Goal: Task Accomplishment & Management: Use online tool/utility

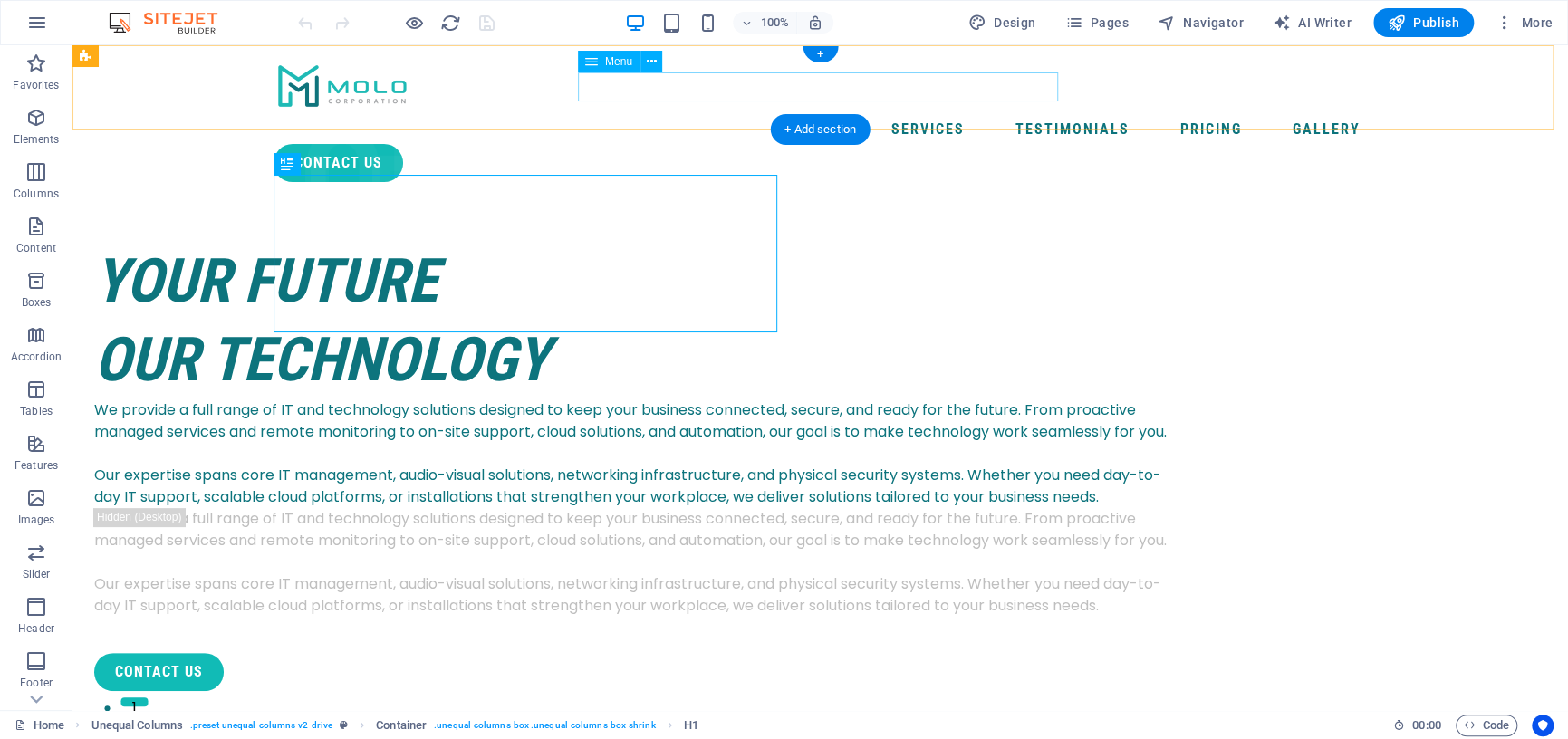
click at [906, 115] on nav "Services Testimonials Pricing Gallery" at bounding box center [820, 130] width 1095 height 29
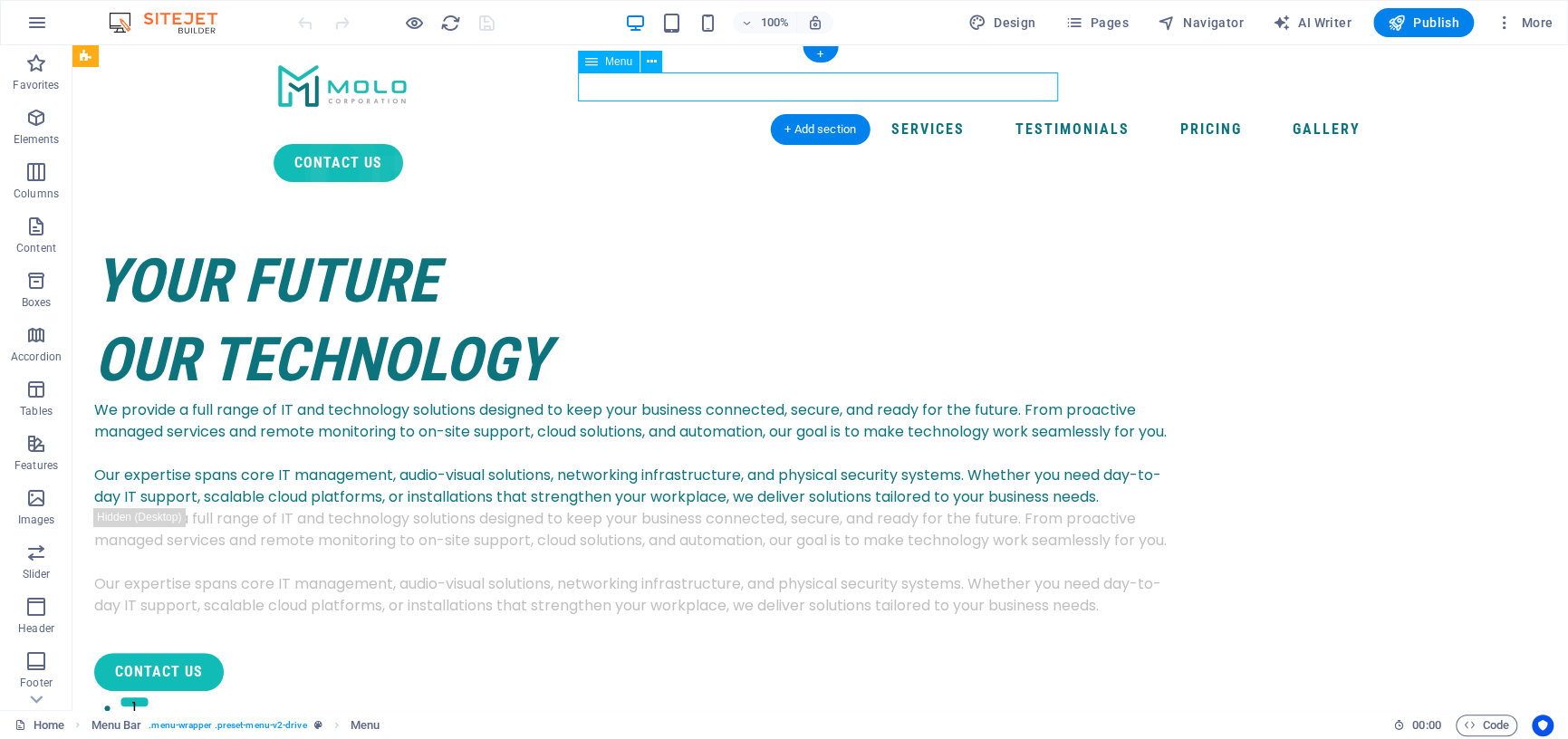
click at [915, 115] on nav "Services Testimonials Pricing Gallery" at bounding box center [820, 130] width 1095 height 29
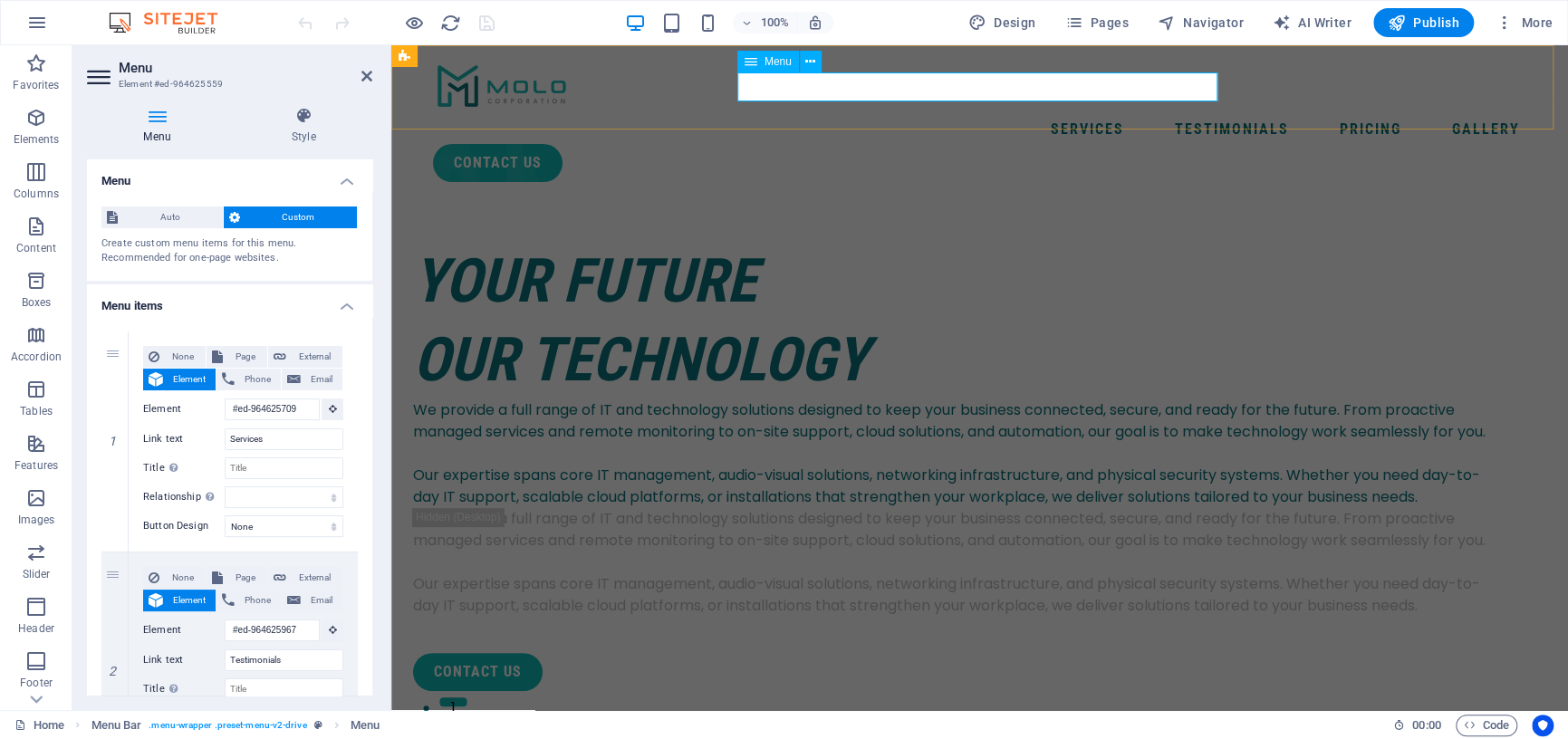
click at [1083, 115] on nav "Services Testimonials Pricing Gallery" at bounding box center [980, 130] width 1095 height 29
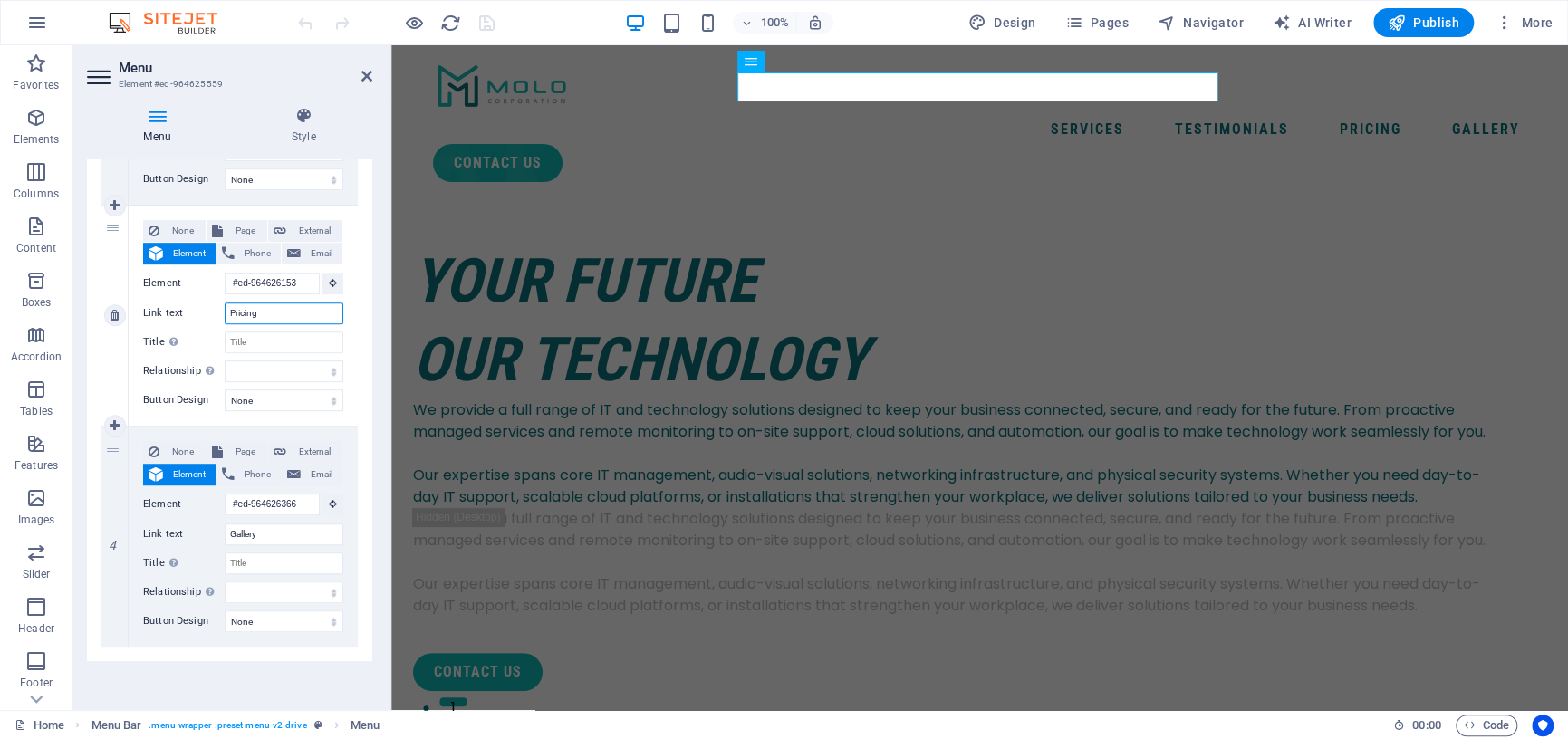
click at [262, 316] on input "Pricing" at bounding box center [284, 313] width 119 height 22
type input "Pr"
select select
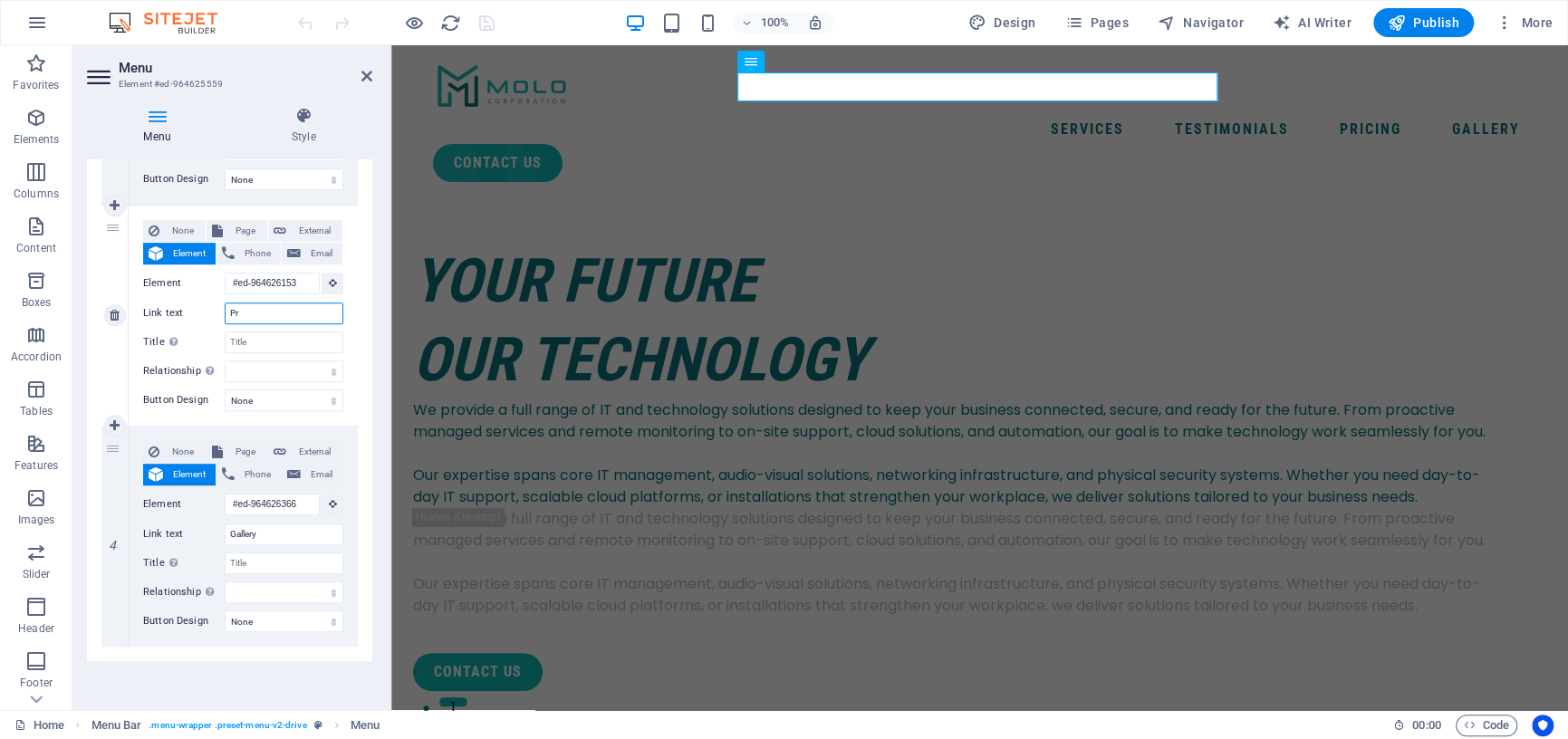
select select
type input "P"
select select
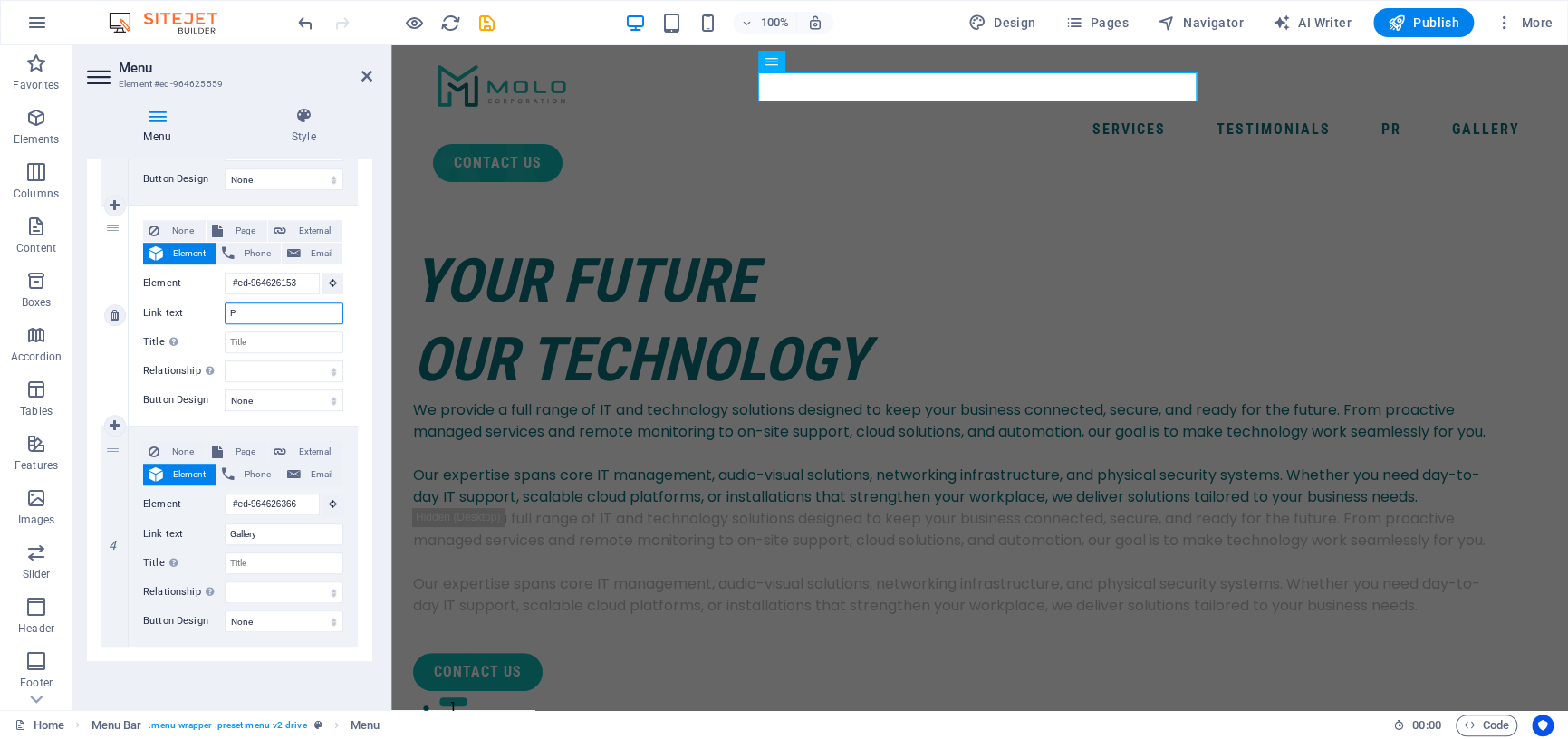
select select
type input "Plans"
select select
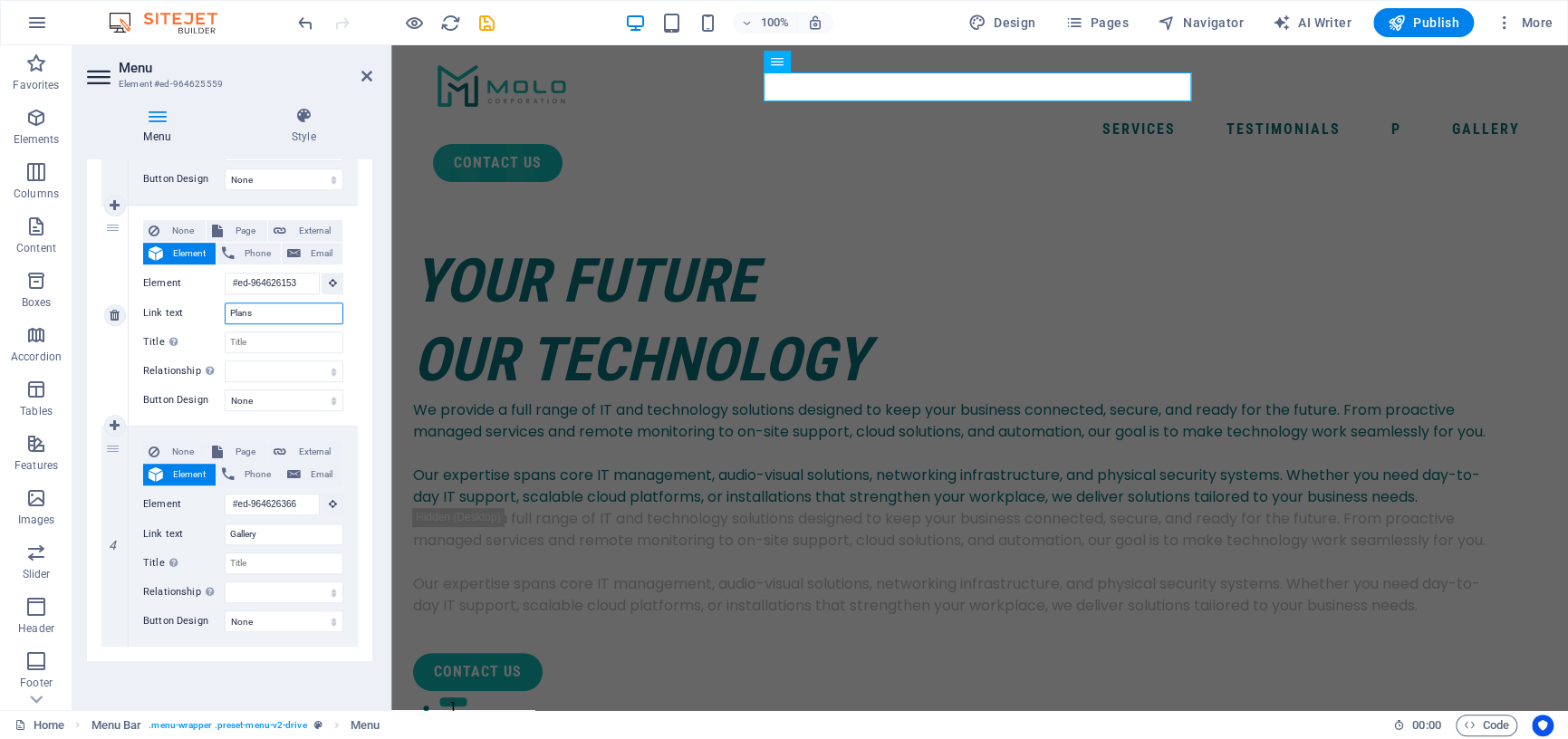
select select
type input "P"
select select
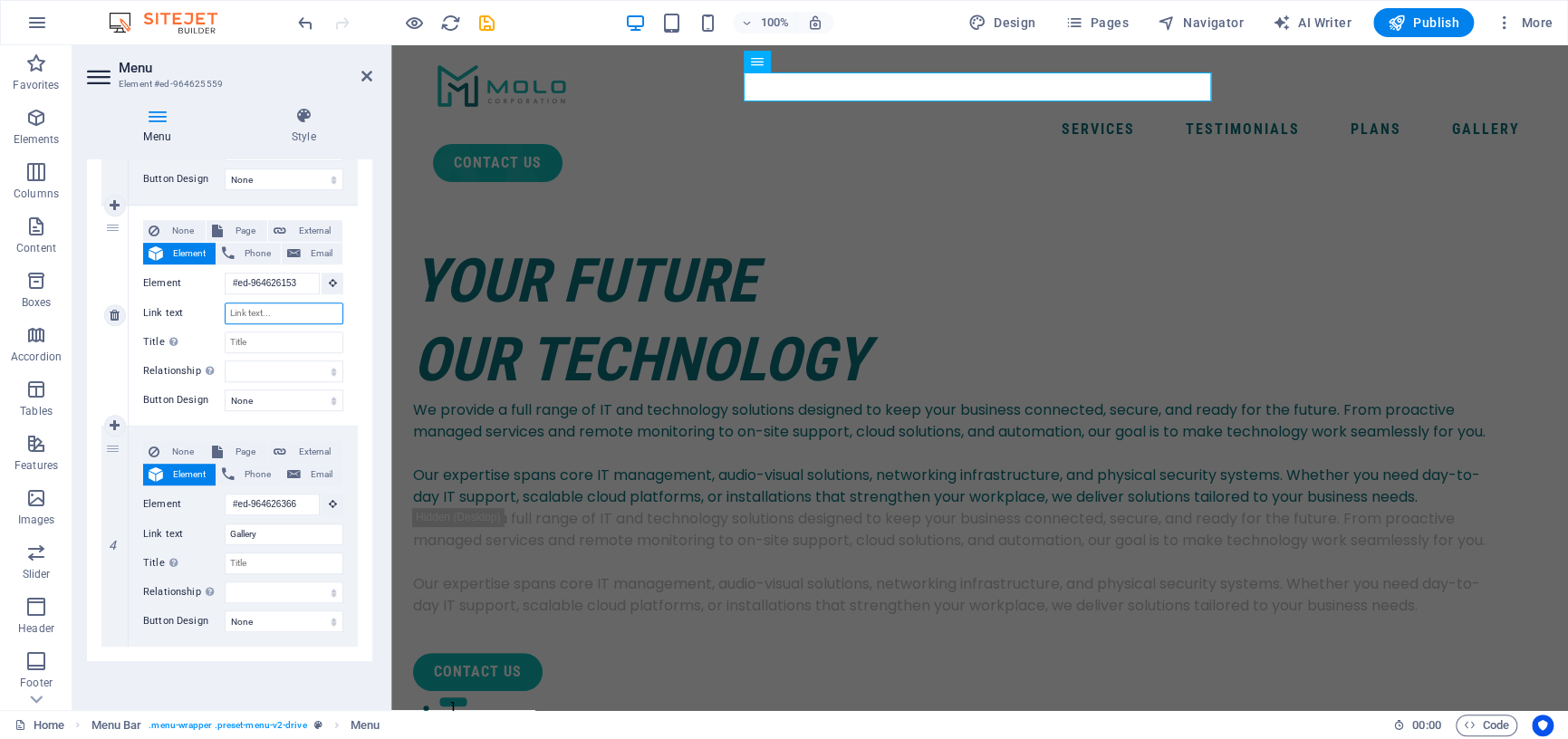
select select
type input "Su"
select select
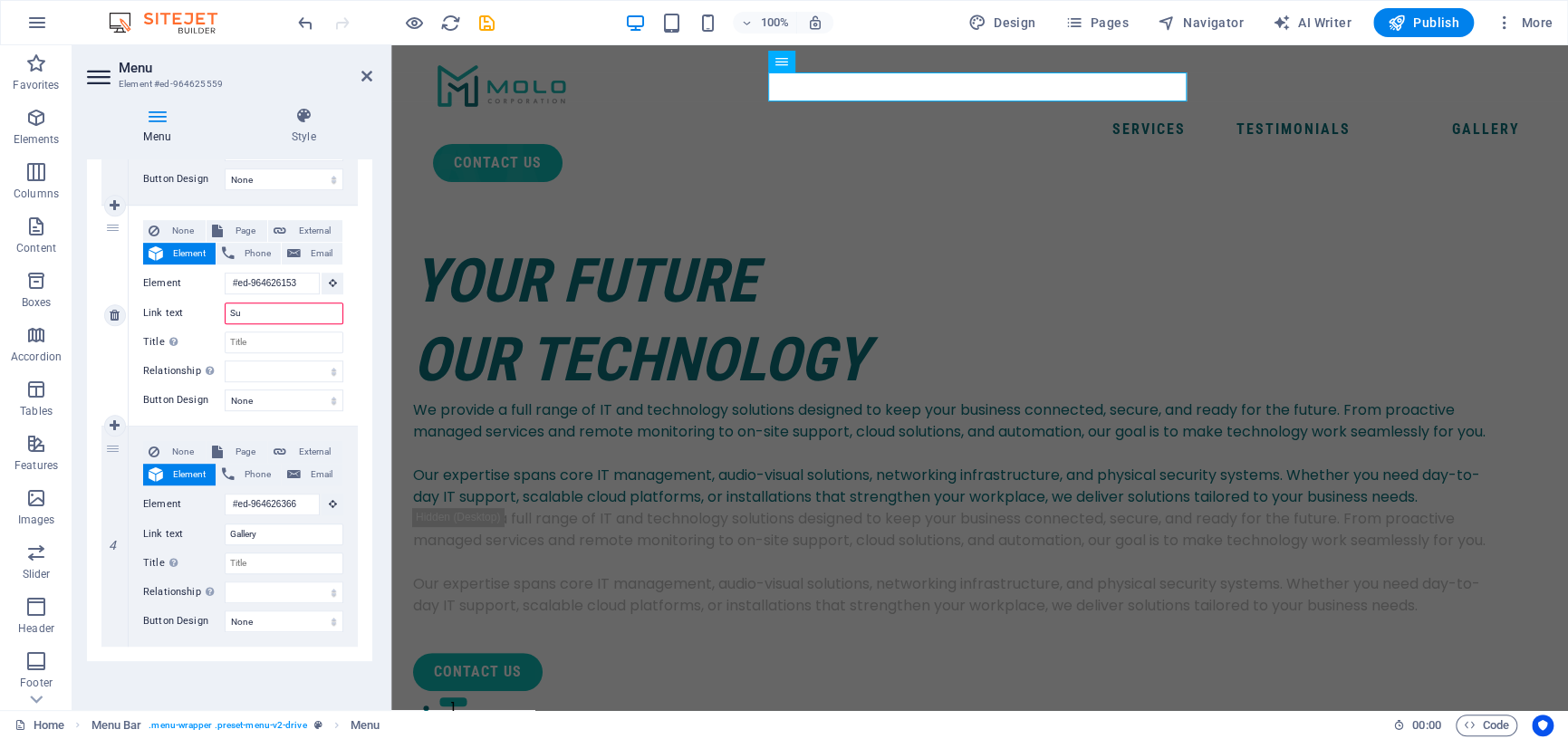
select select
type input "Sup"
select select
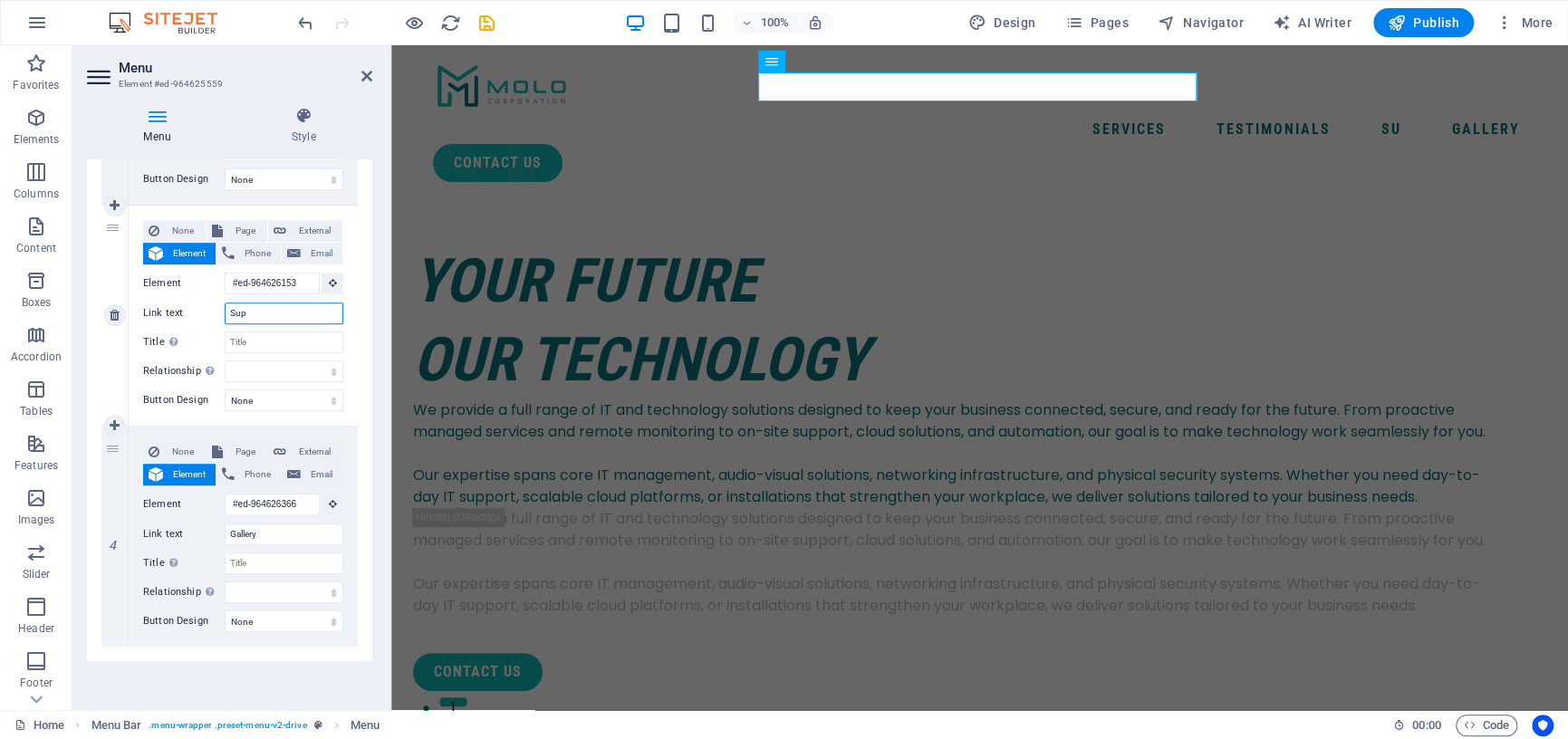
select select
type input "Support"
select select
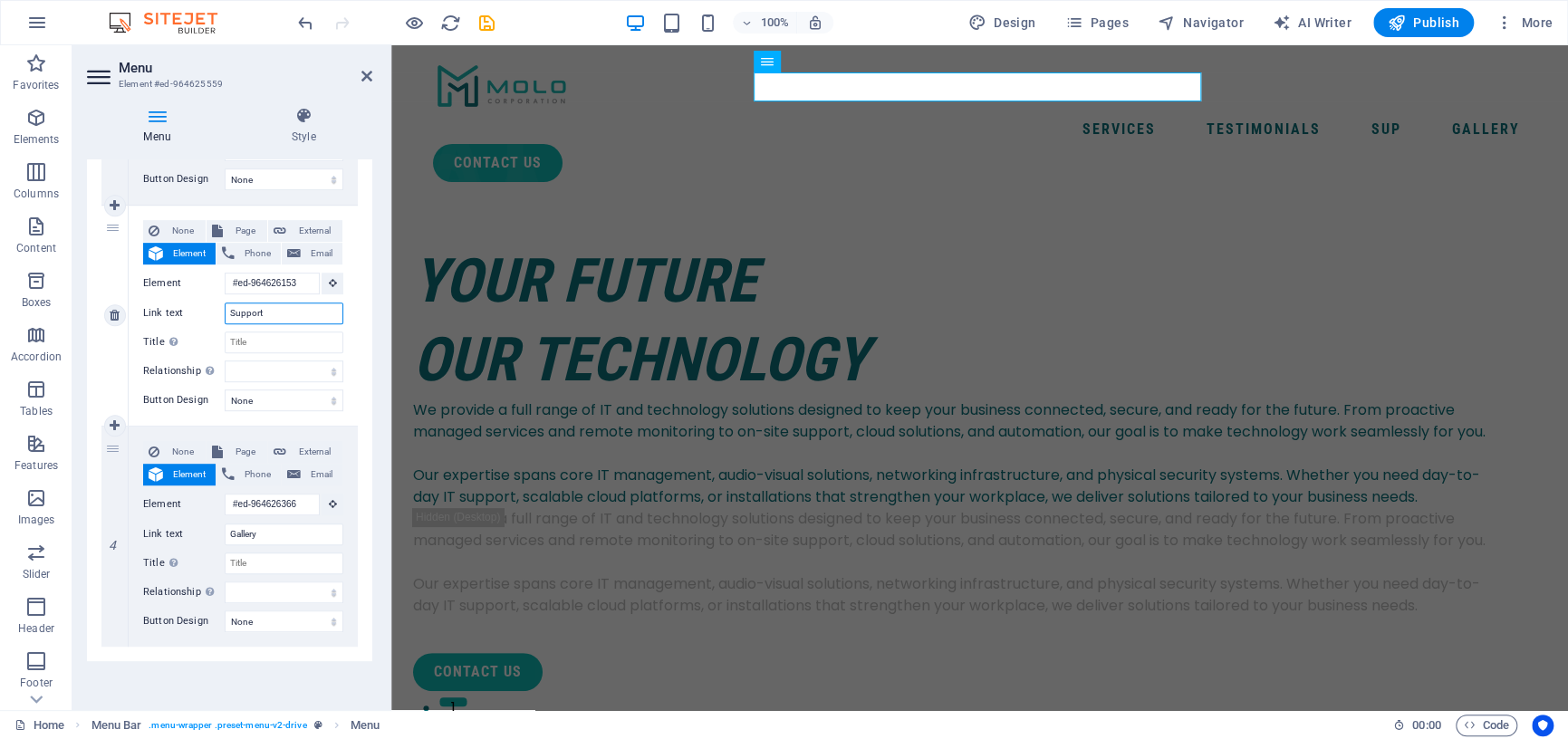
select select
type input "S"
select select
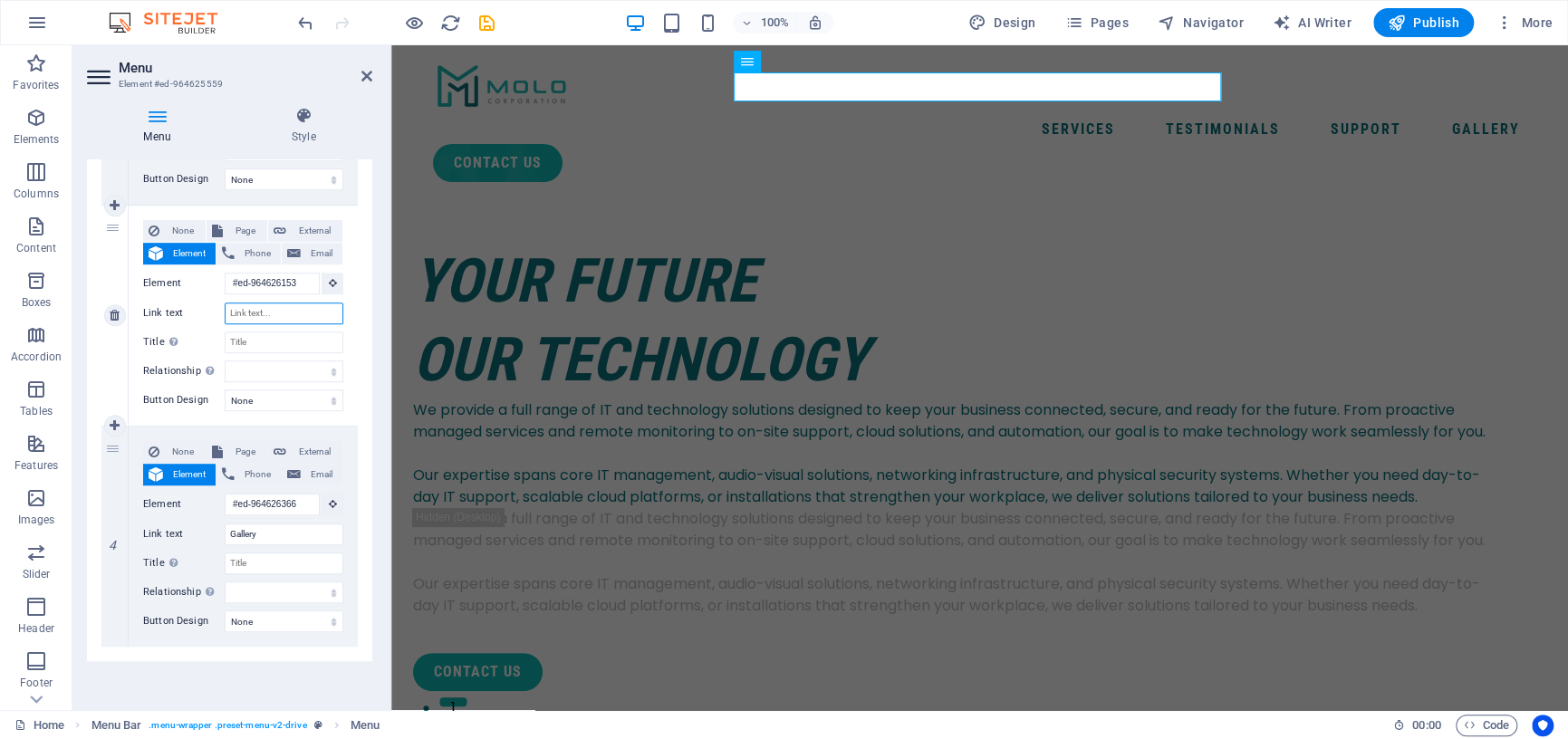
select select
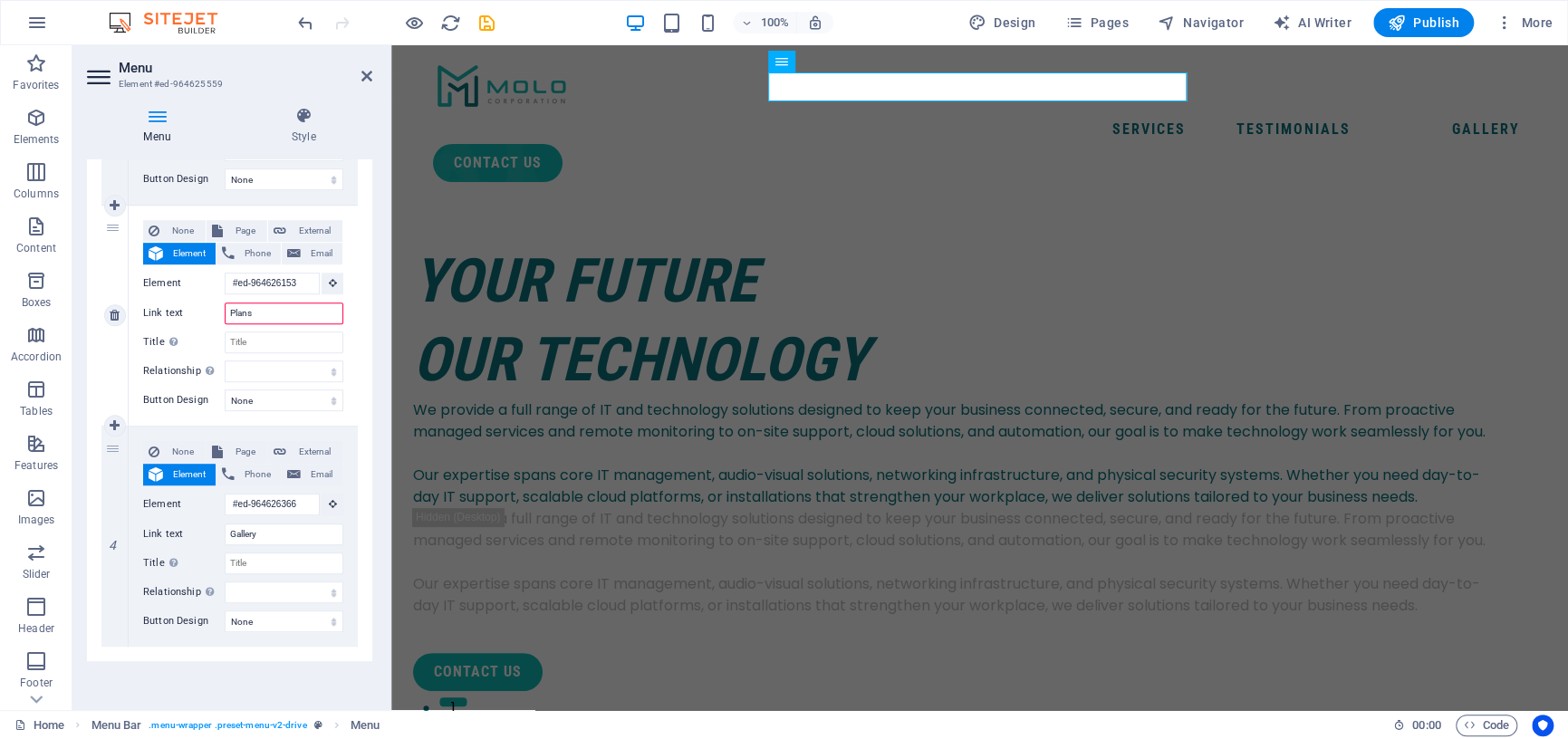
type input "Plans"
select select
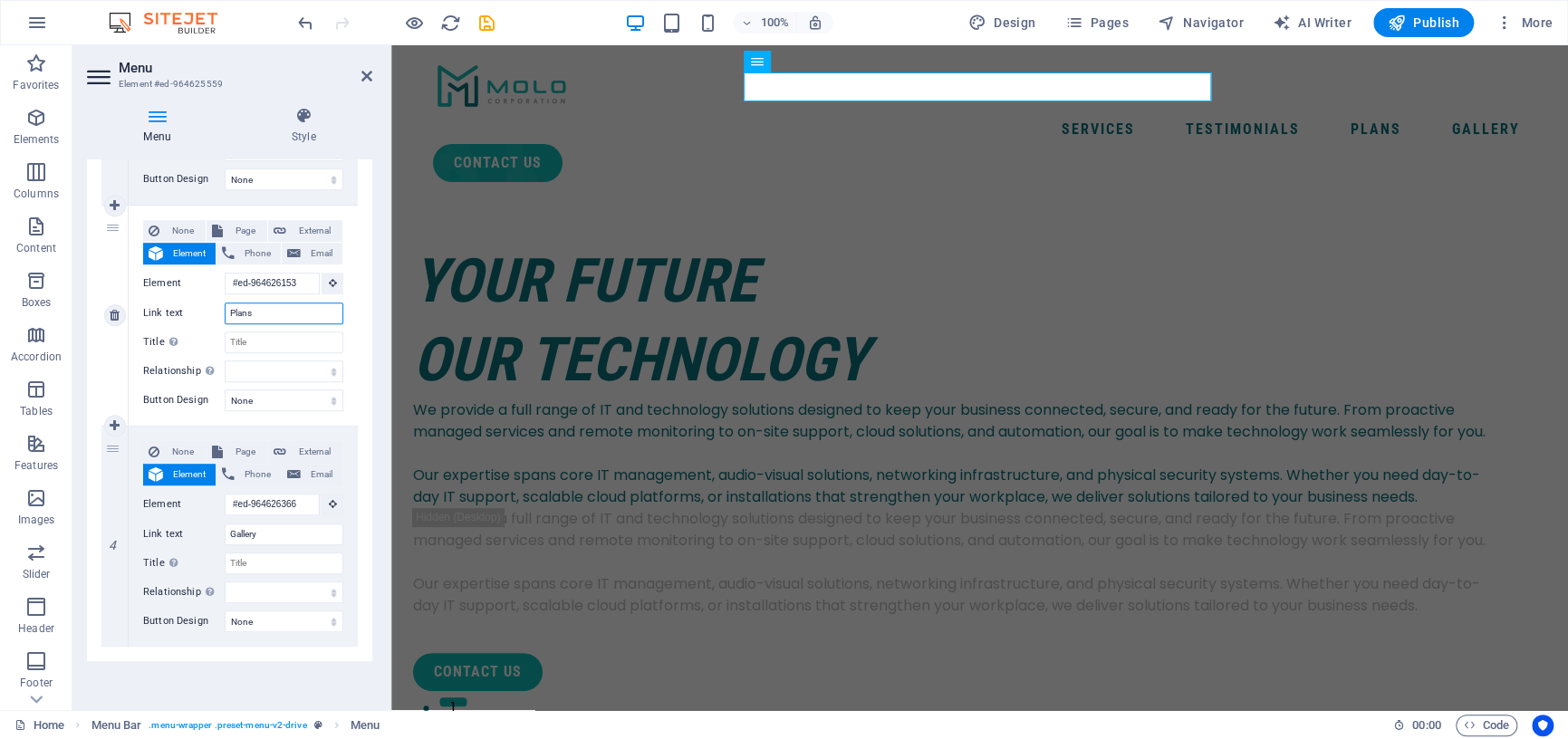
type input "Plans"
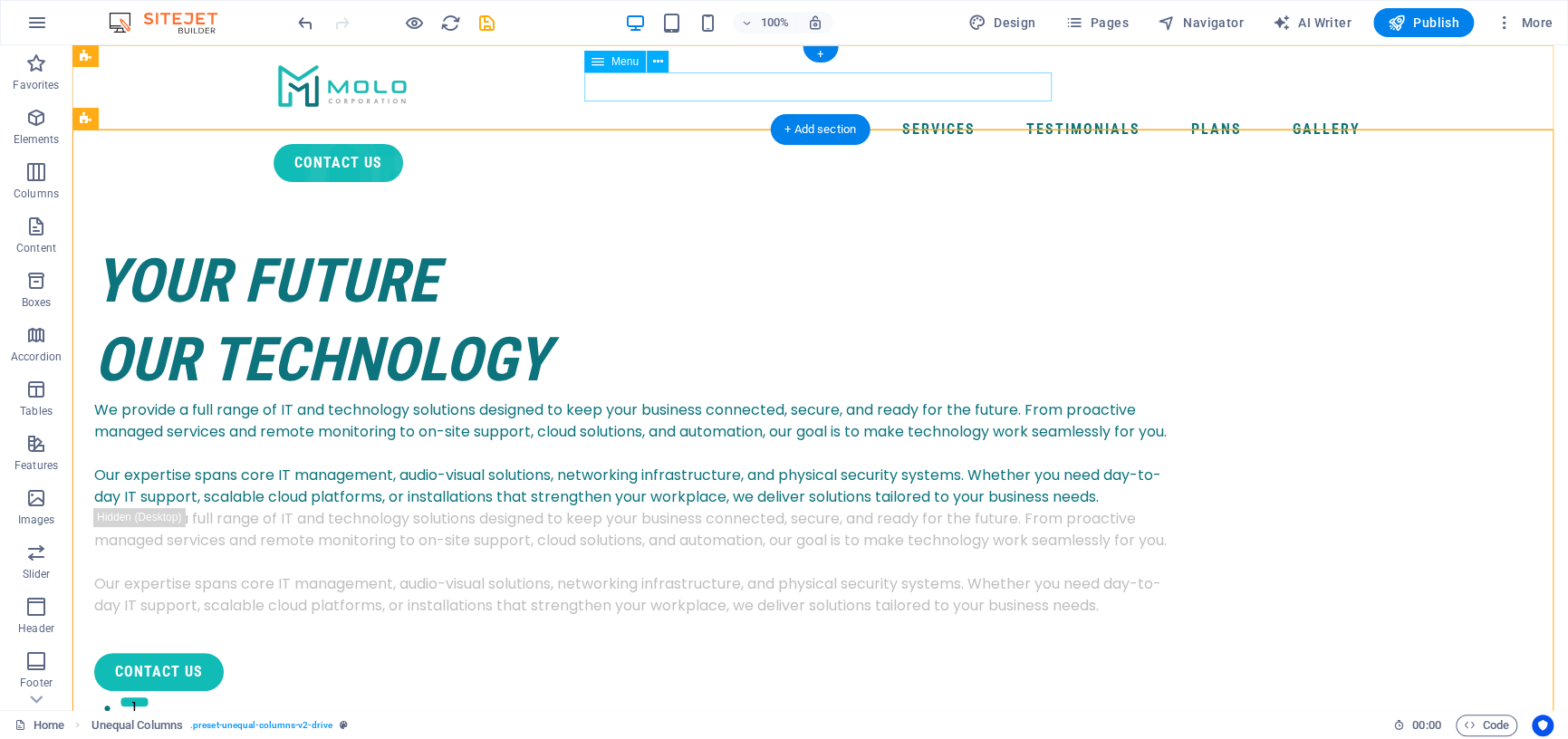
click at [919, 115] on nav "Services Testimonials Plans Gallery" at bounding box center [820, 130] width 1095 height 29
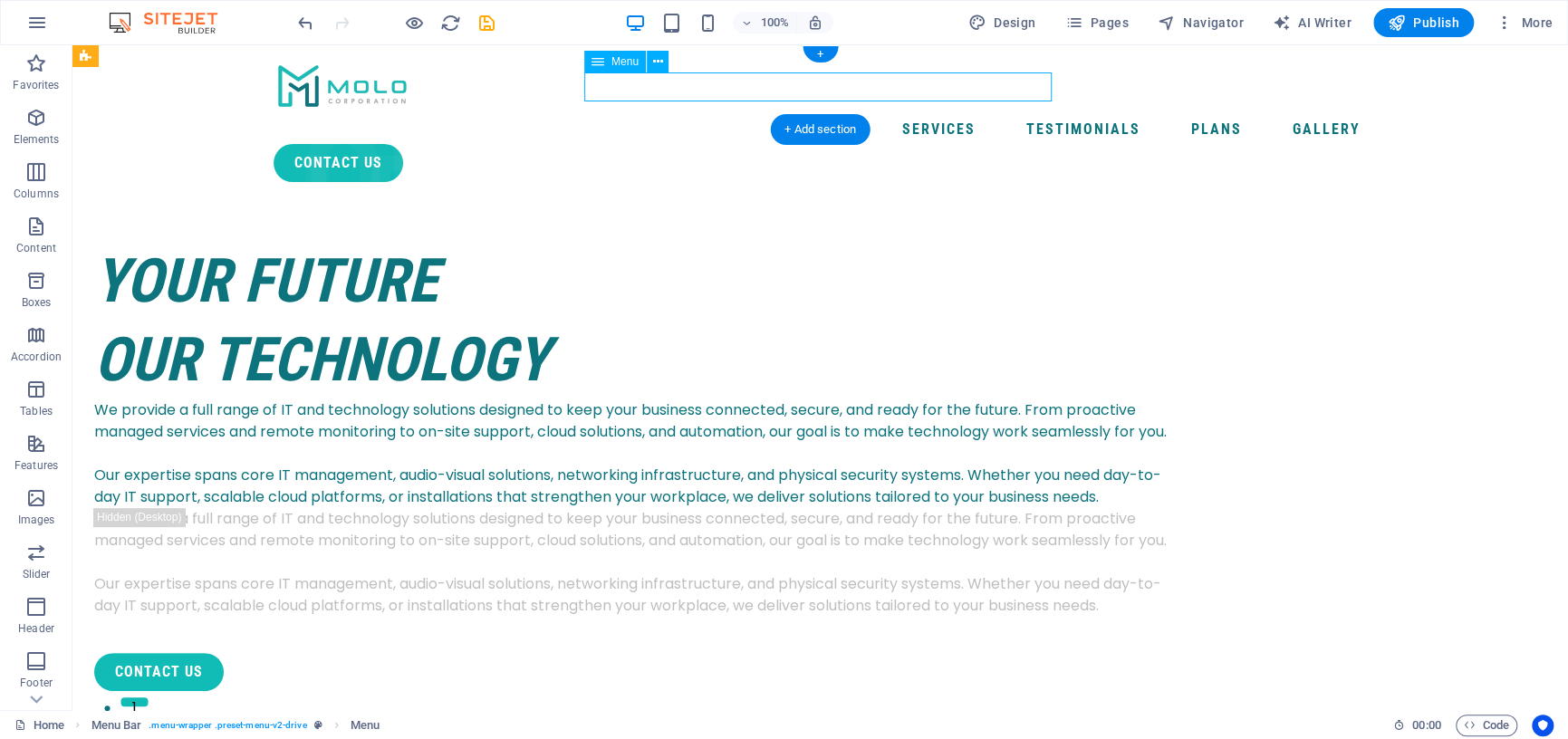
click at [928, 115] on nav "Services Testimonials Plans Gallery" at bounding box center [820, 130] width 1095 height 29
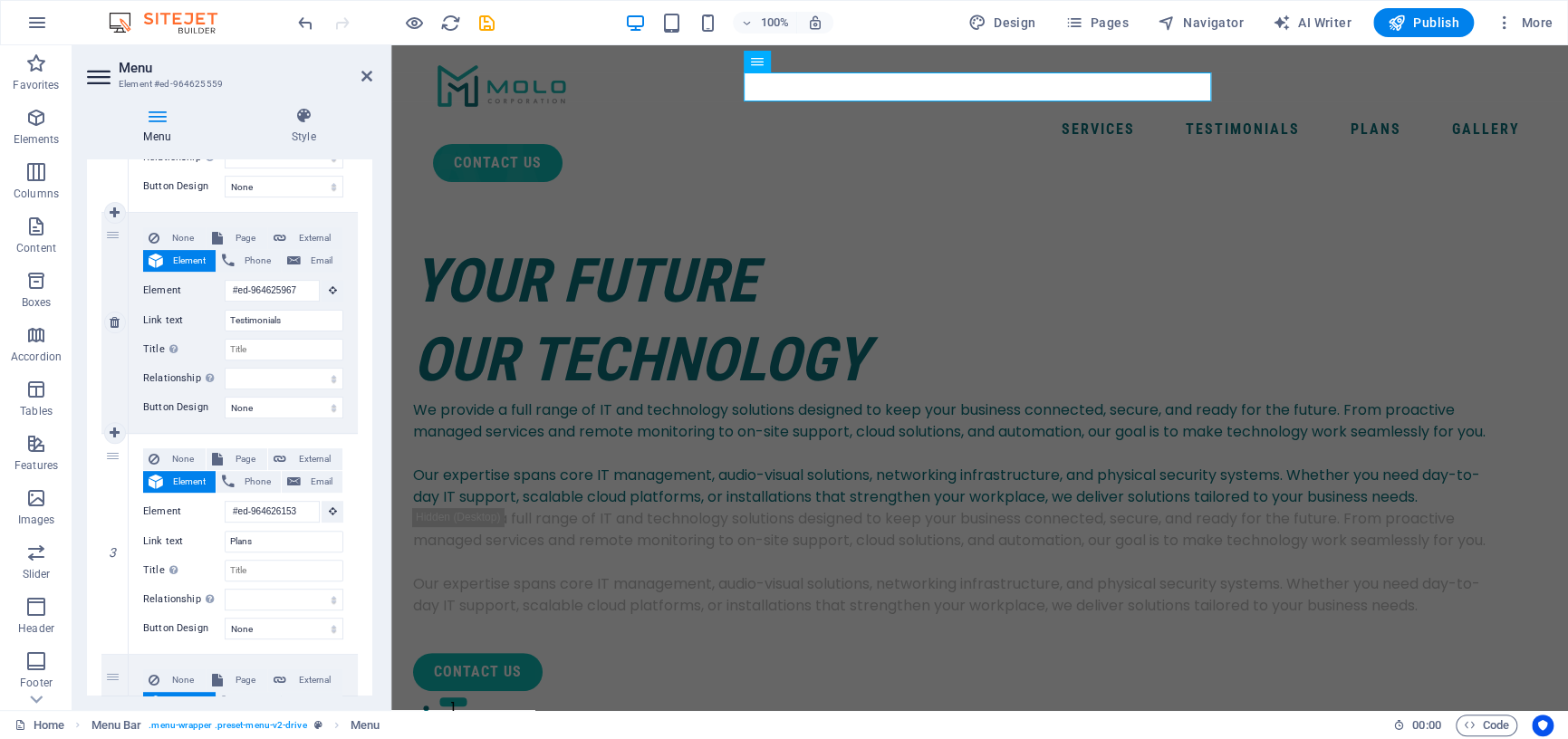
scroll to position [362, 0]
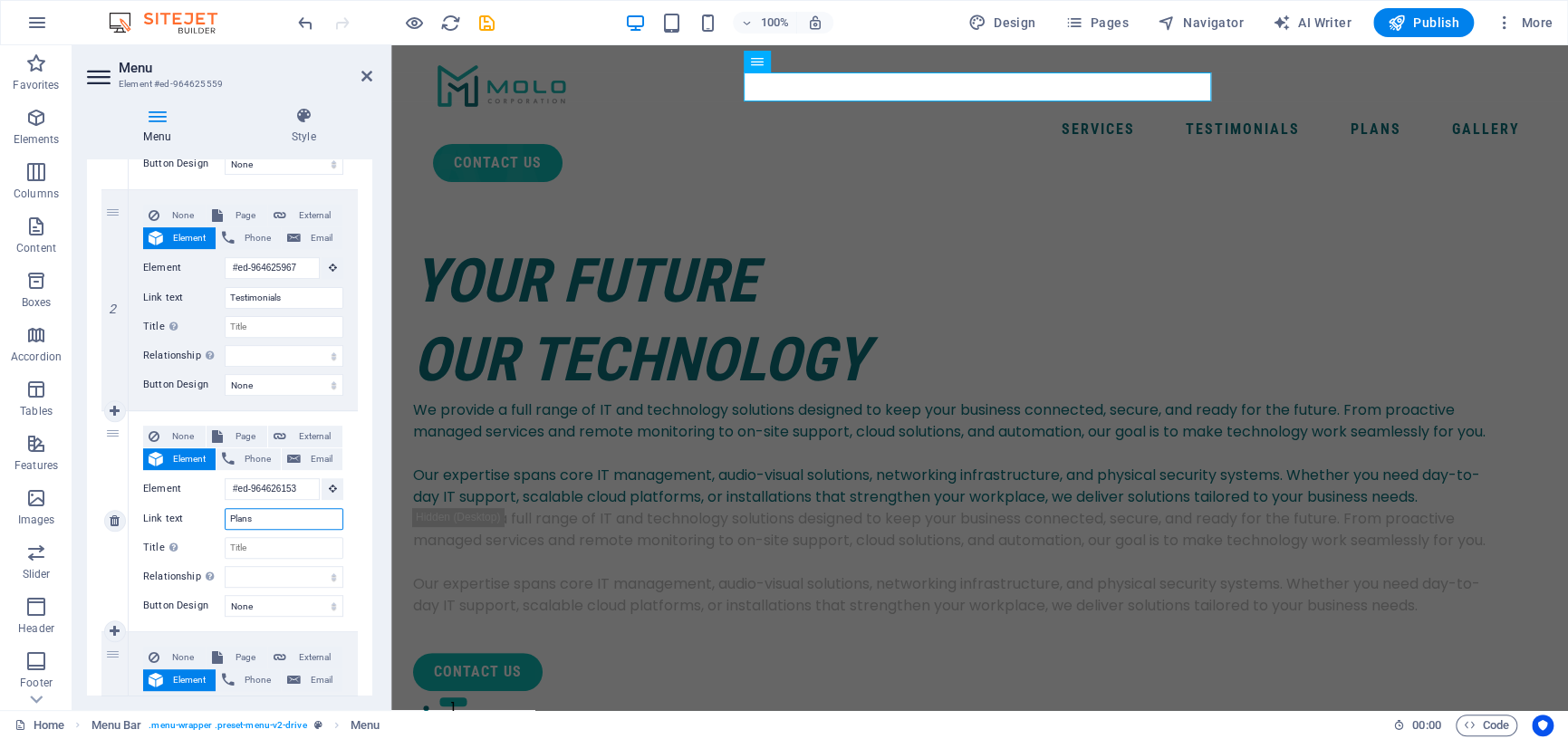
click at [264, 520] on input "Plans" at bounding box center [284, 519] width 119 height 22
type input "SuPlans"
select select
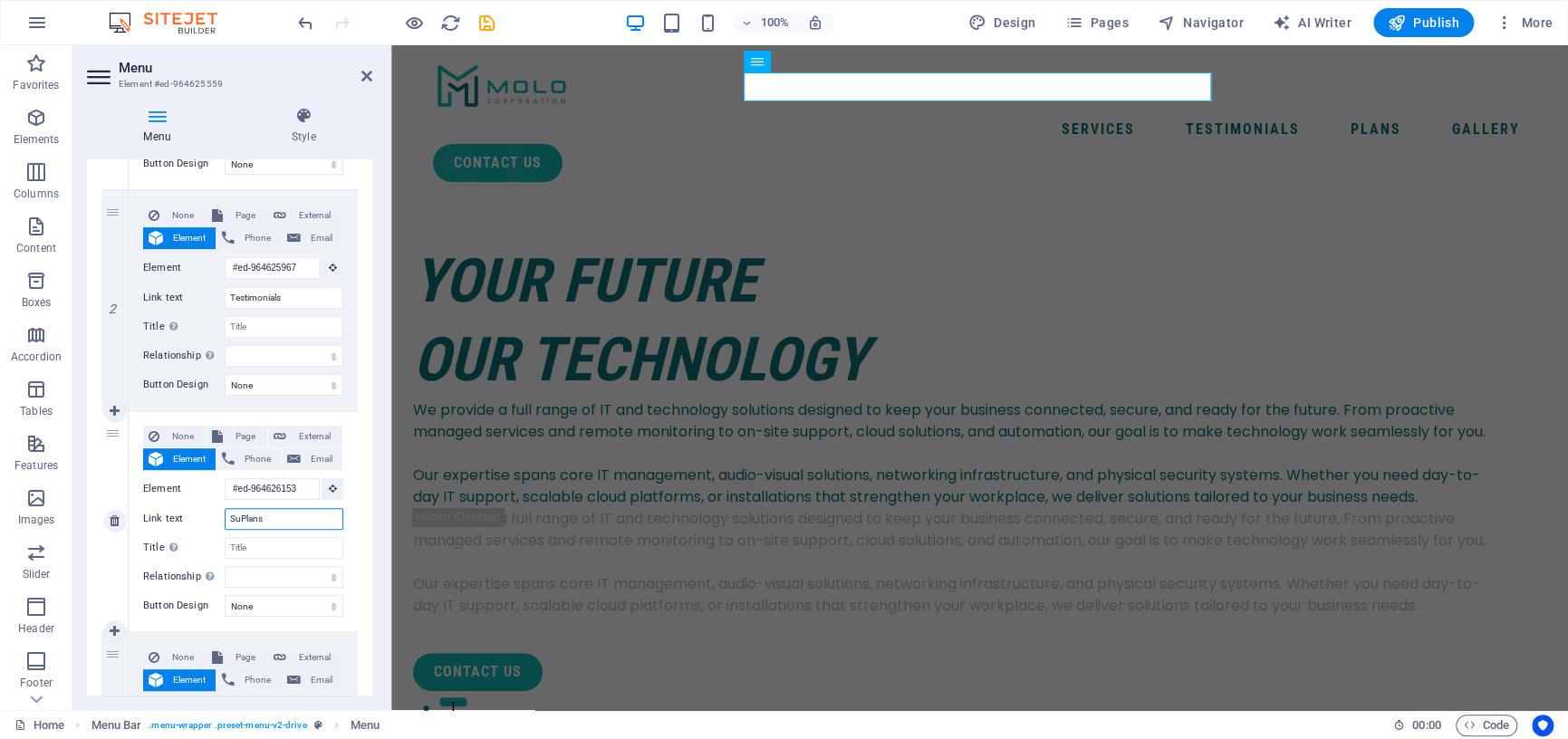
select select
type input "Support Plans"
select select
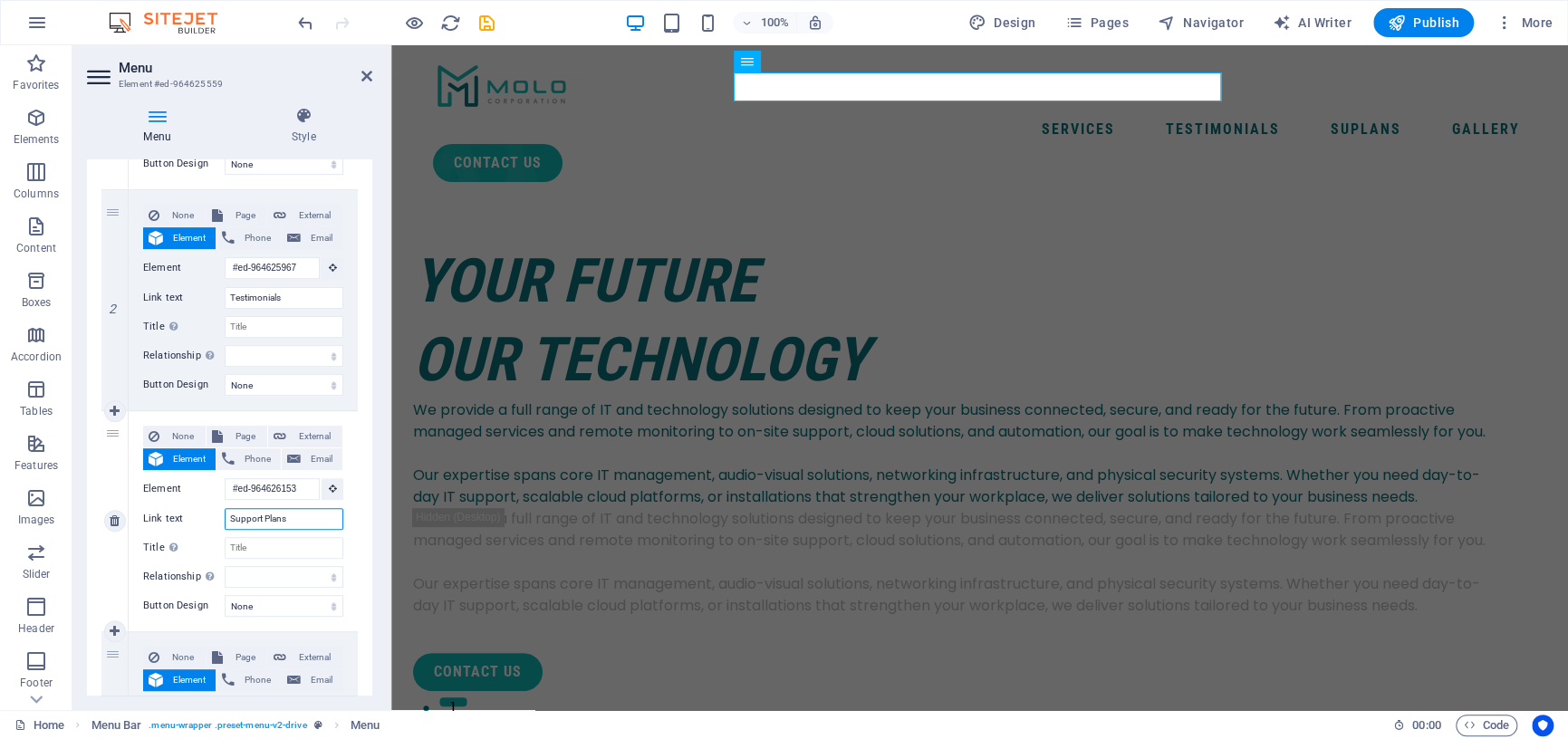
select select
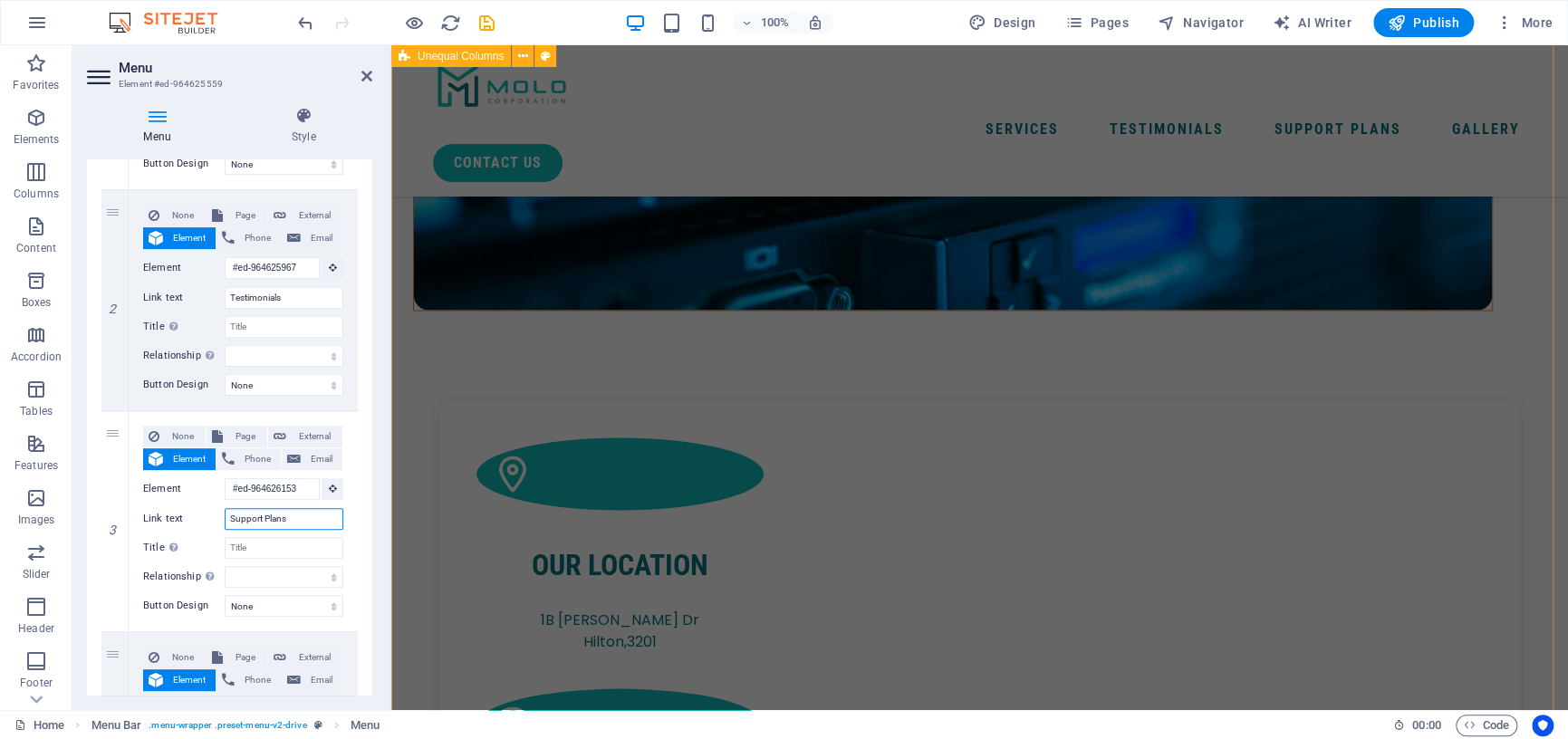
scroll to position [0, 0]
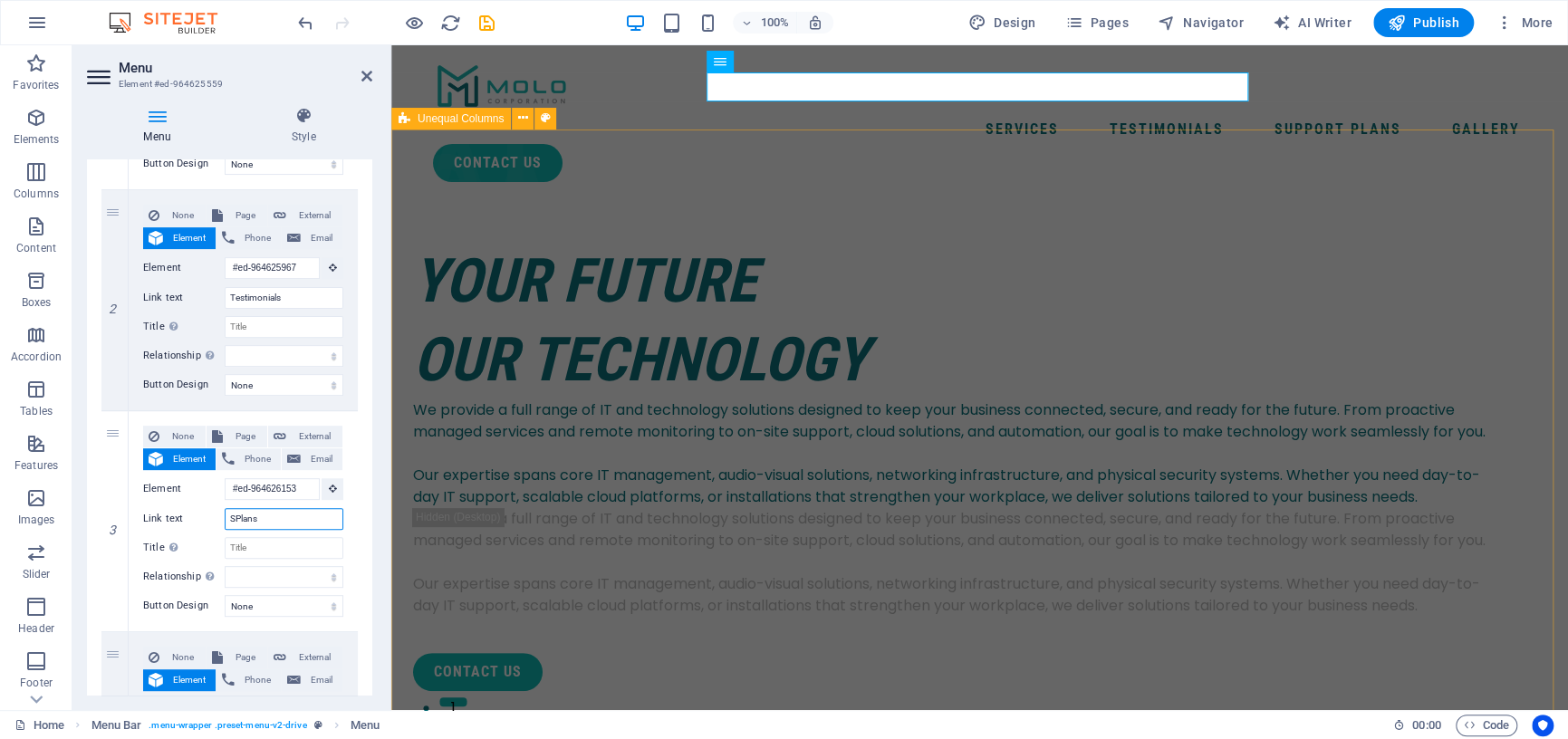
type input "Plans"
select select
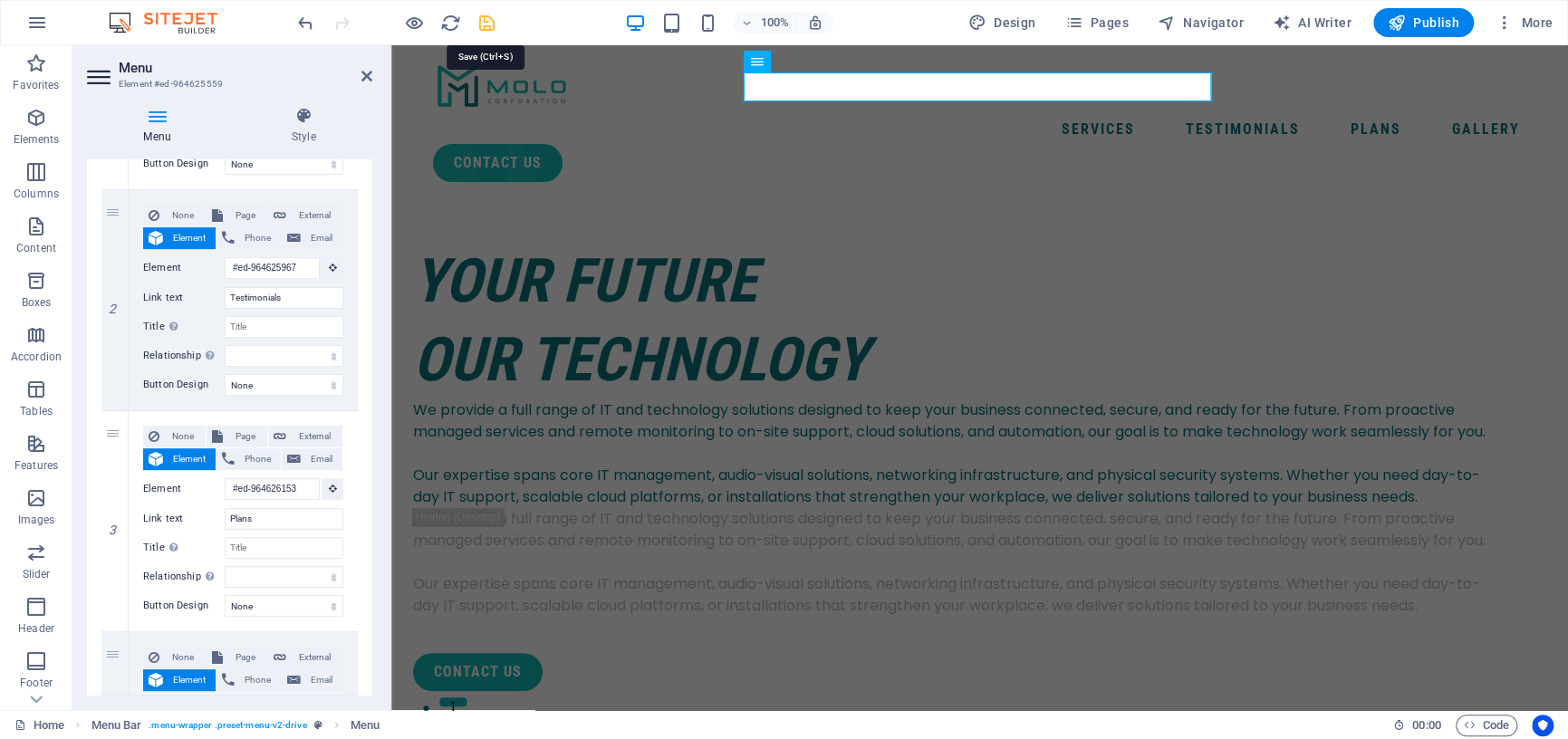
click at [486, 23] on icon "save" at bounding box center [487, 23] width 21 height 21
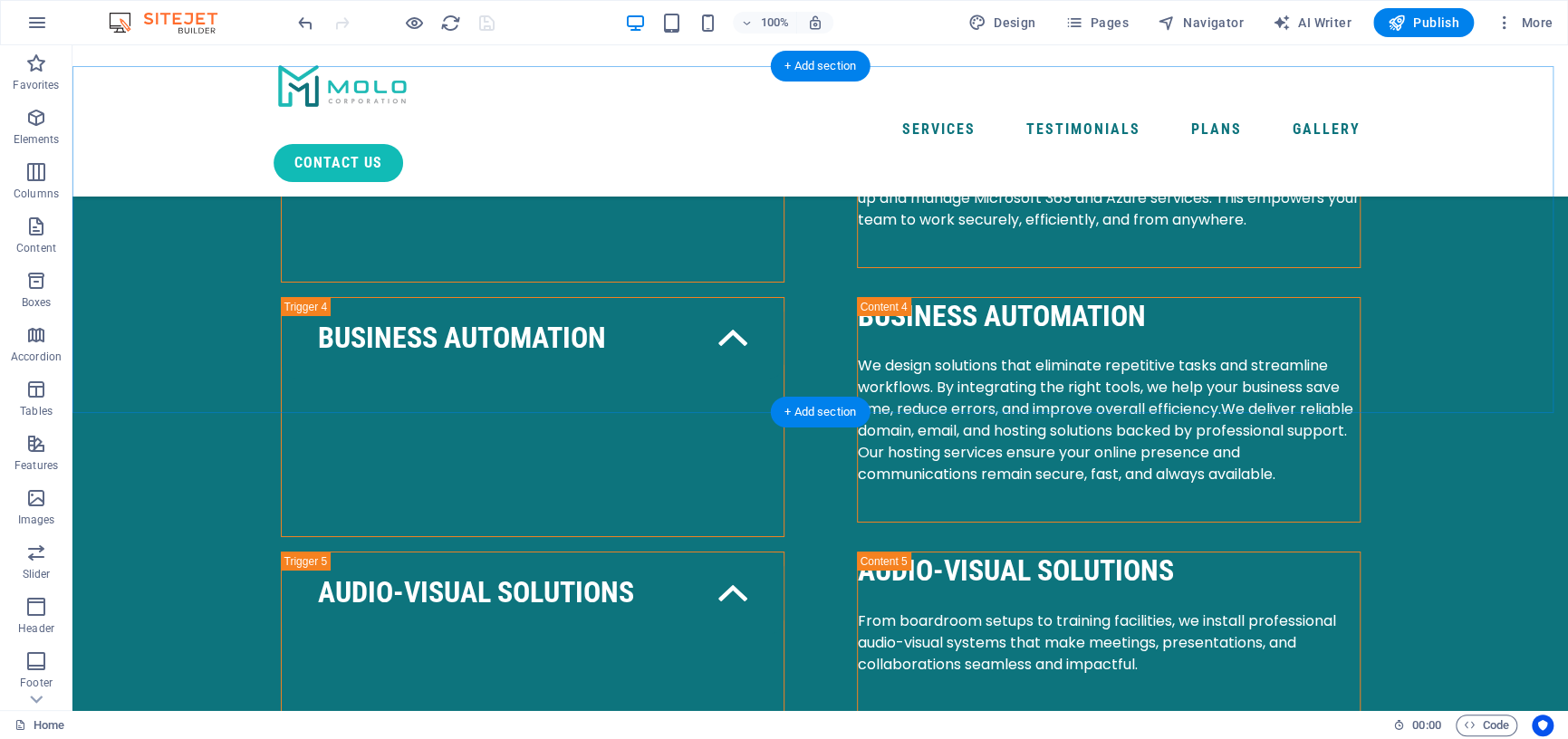
scroll to position [3985, 0]
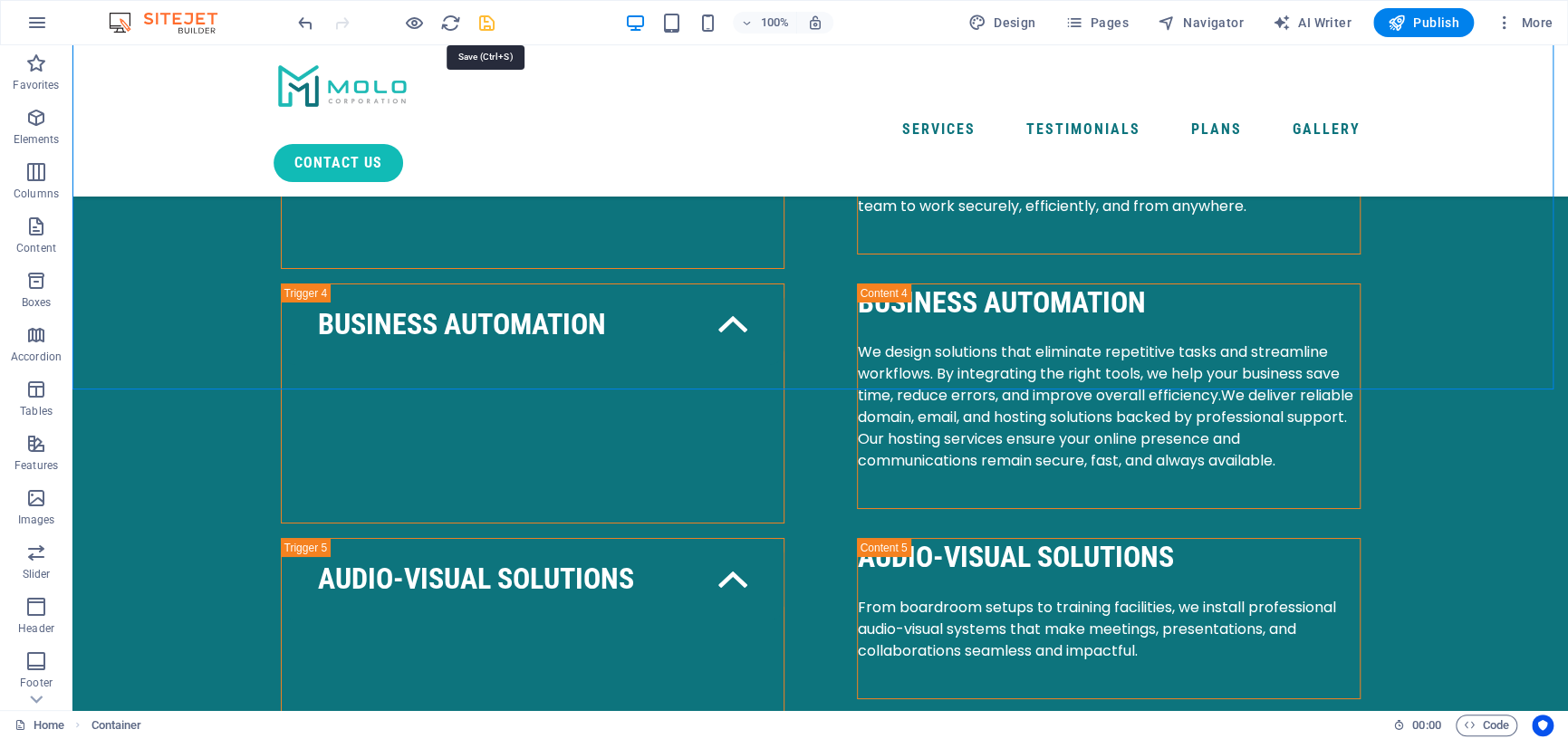
click at [487, 19] on icon "save" at bounding box center [487, 23] width 21 height 21
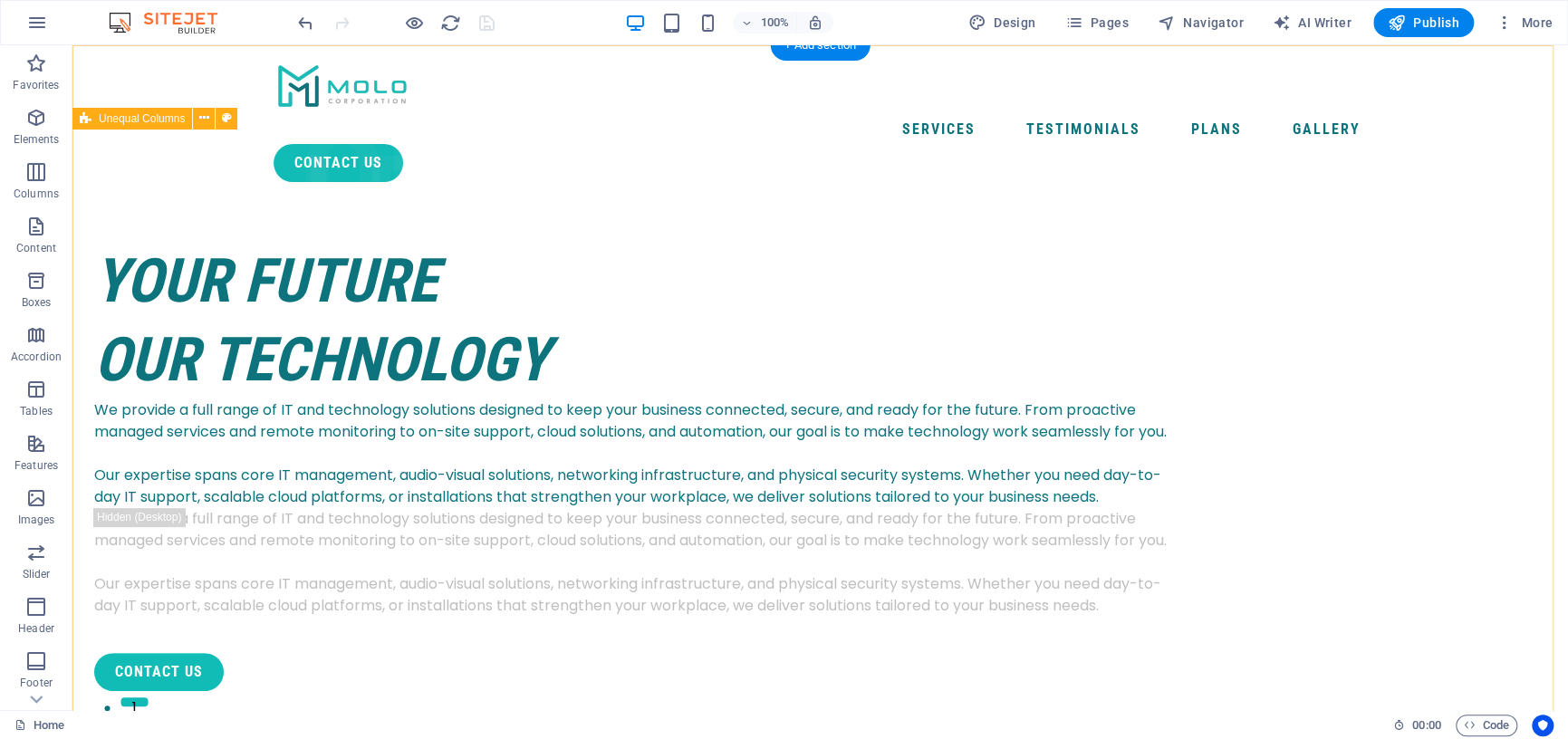
scroll to position [0, 0]
click at [1400, 24] on icon "button" at bounding box center [1397, 22] width 18 height 18
